Goal: Transaction & Acquisition: Purchase product/service

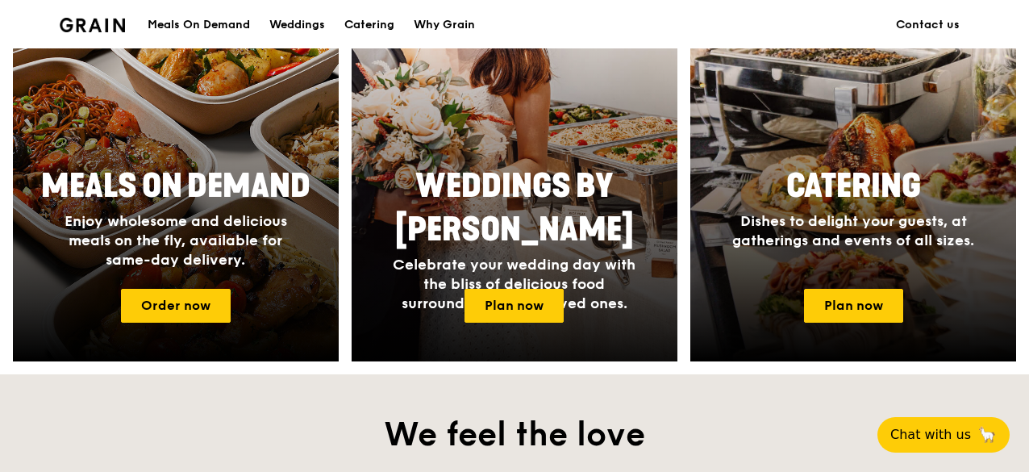
scroll to position [726, 0]
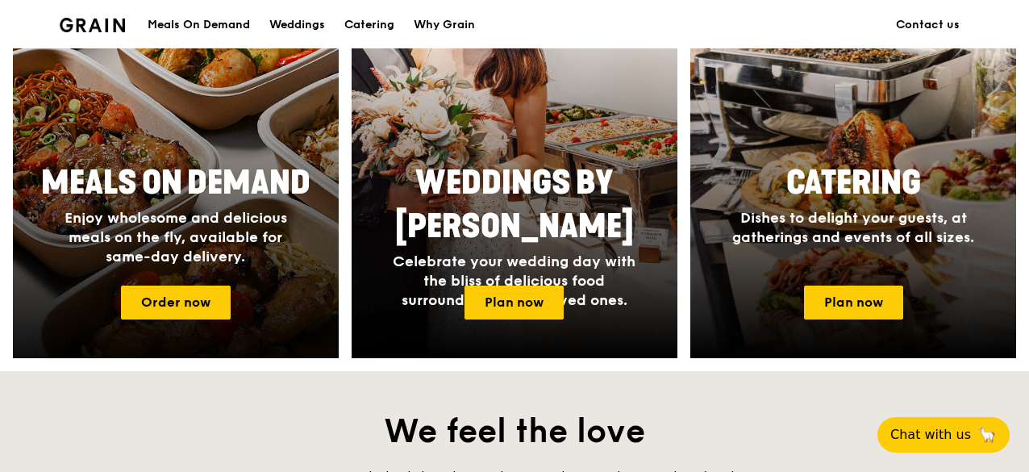
click at [155, 282] on div at bounding box center [176, 145] width 358 height 469
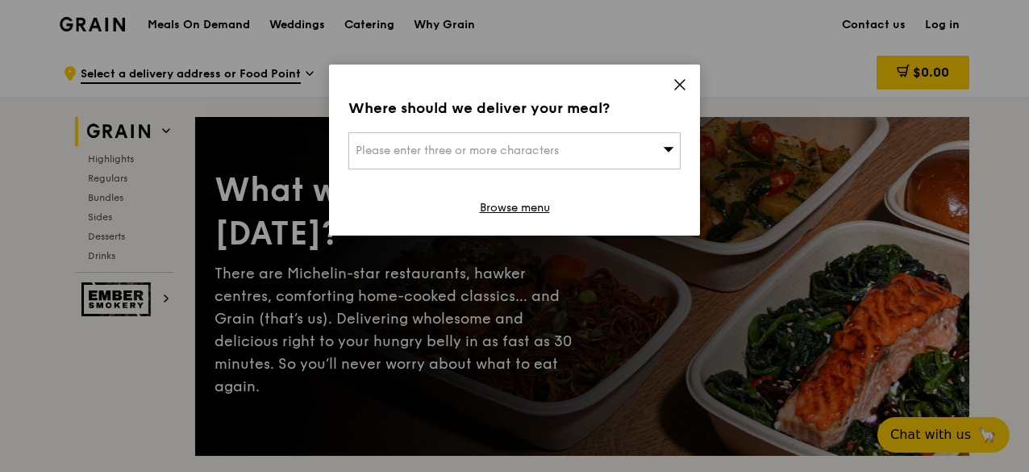
click at [623, 150] on div "Please enter three or more characters" at bounding box center [515, 150] width 332 height 37
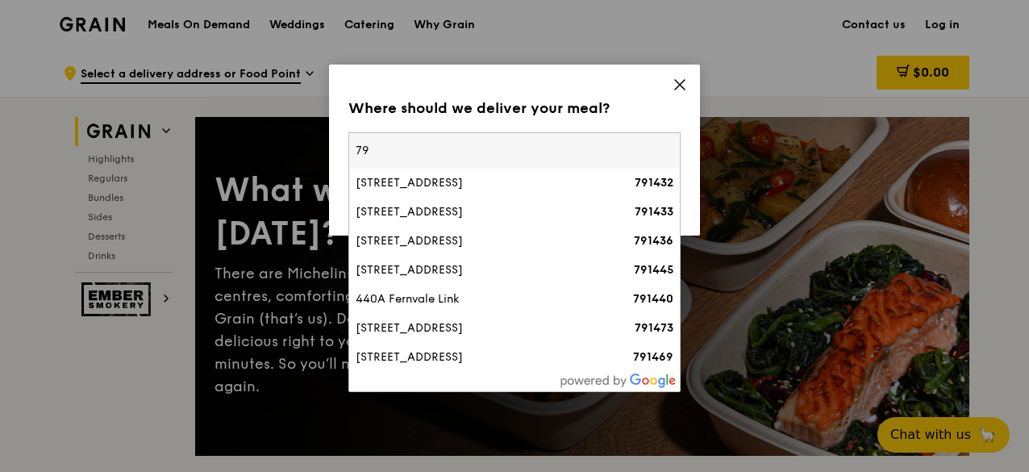
type input "7"
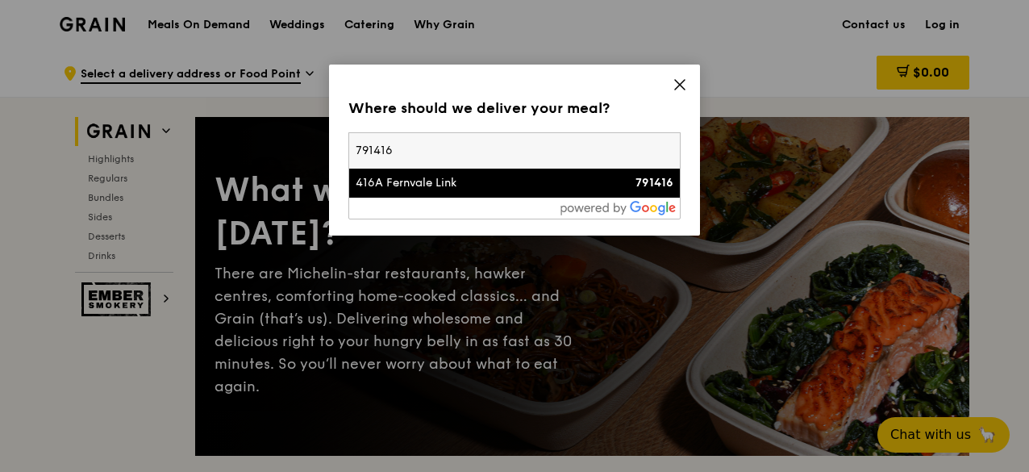
type input "791416"
click at [561, 173] on li "416A Fernvale Link 791416" at bounding box center [514, 183] width 331 height 29
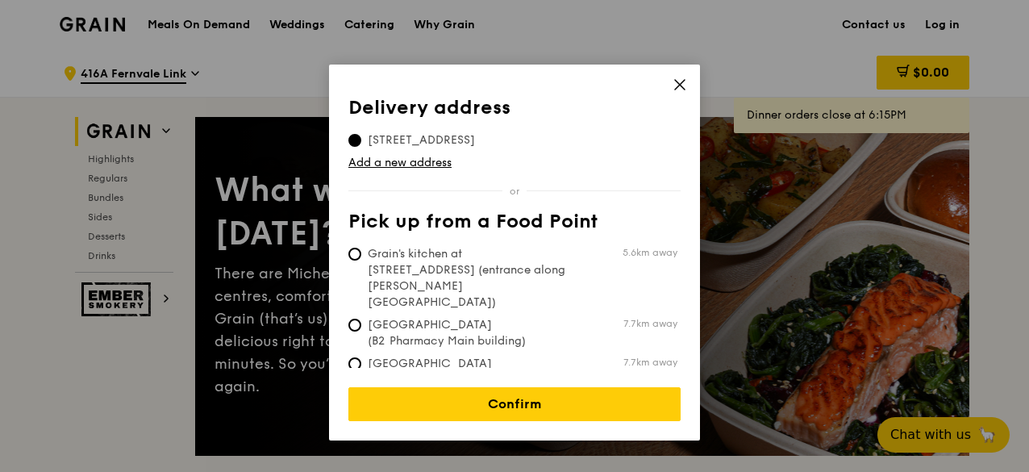
click at [362, 254] on span "Grain's kitchen at [STREET_ADDRESS] (entrance along [PERSON_NAME][GEOGRAPHIC_DA…" at bounding box center [469, 278] width 240 height 65
click at [361, 254] on input "Grain's kitchen at [STREET_ADDRESS] (entrance along [PERSON_NAME][GEOGRAPHIC_DA…" at bounding box center [355, 254] width 13 height 13
radio input "true"
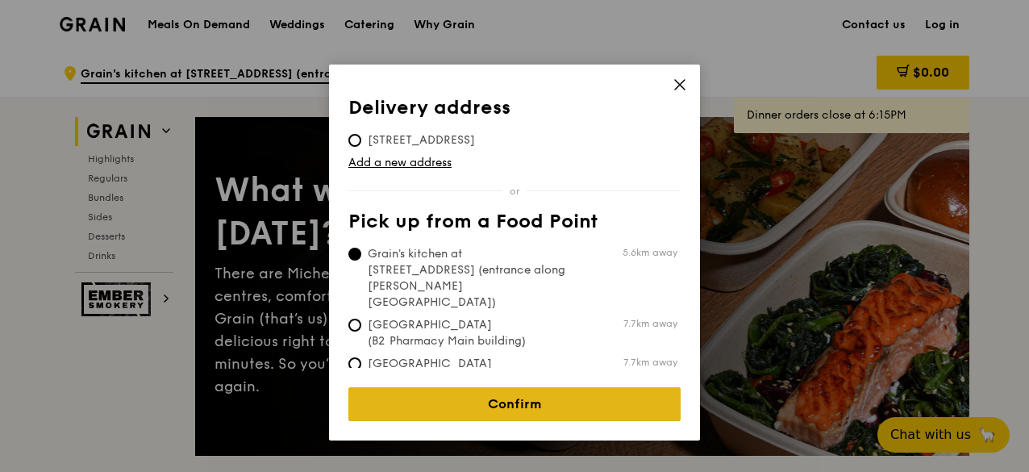
click at [469, 390] on link "Confirm" at bounding box center [515, 404] width 332 height 34
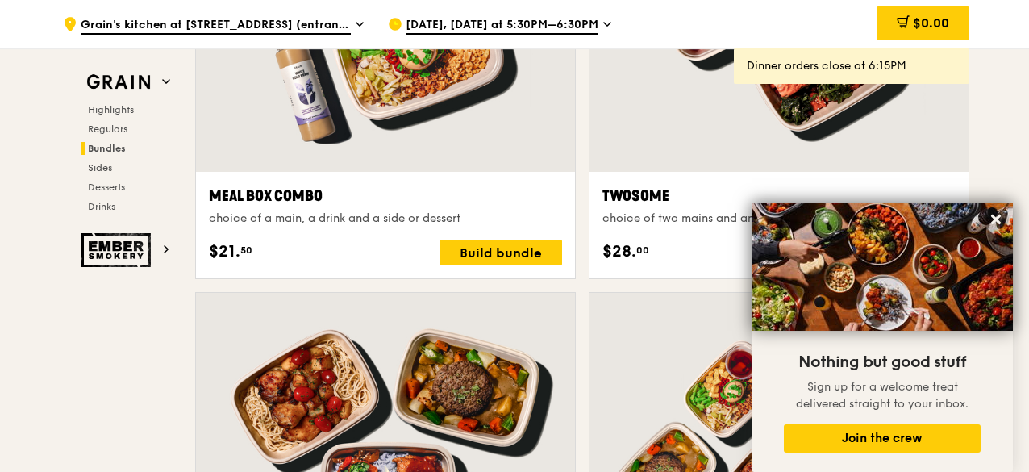
scroll to position [2582, 0]
